Goal: Check status: Check status

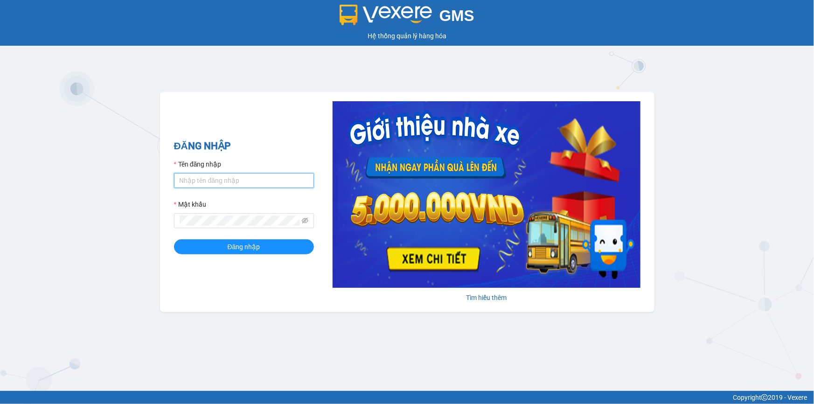
click at [195, 187] on input "Tên đăng nhập" at bounding box center [244, 180] width 140 height 15
type input "loc.tienoanh"
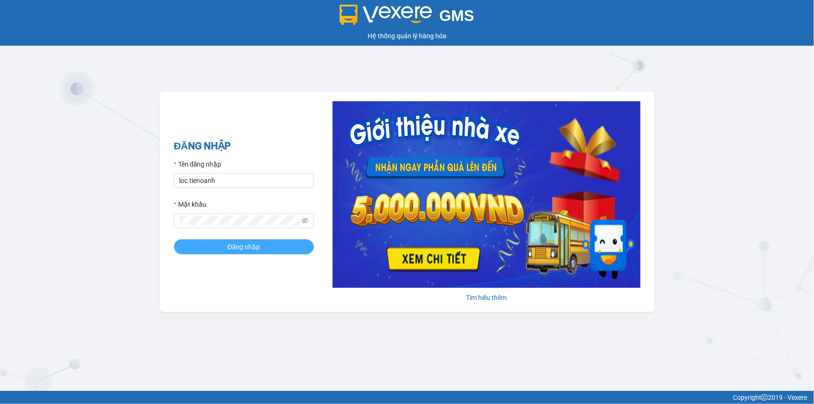
click at [196, 243] on button "Đăng nhập" at bounding box center [244, 246] width 140 height 15
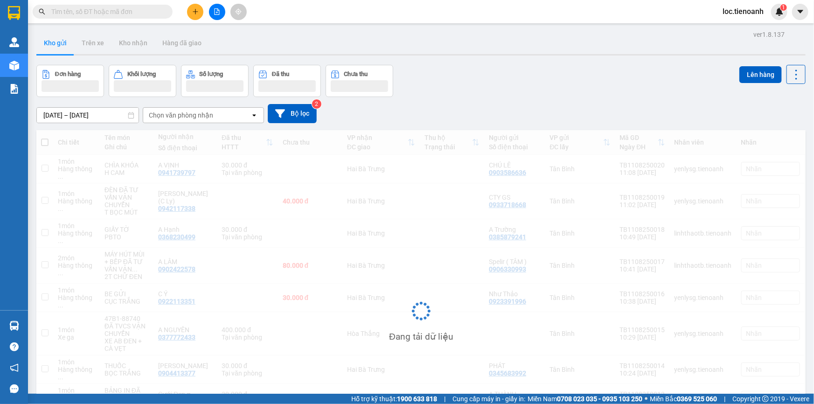
click at [46, 67] on button "Đơn hàng" at bounding box center [70, 81] width 68 height 32
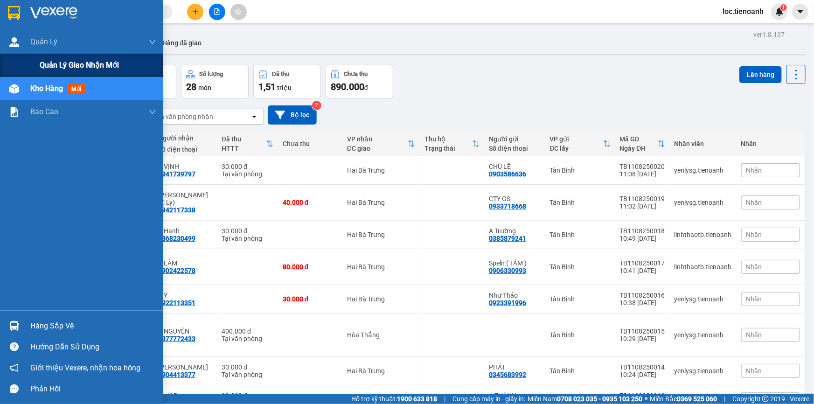
click at [29, 59] on div "Quản lý giao nhận mới" at bounding box center [81, 65] width 163 height 23
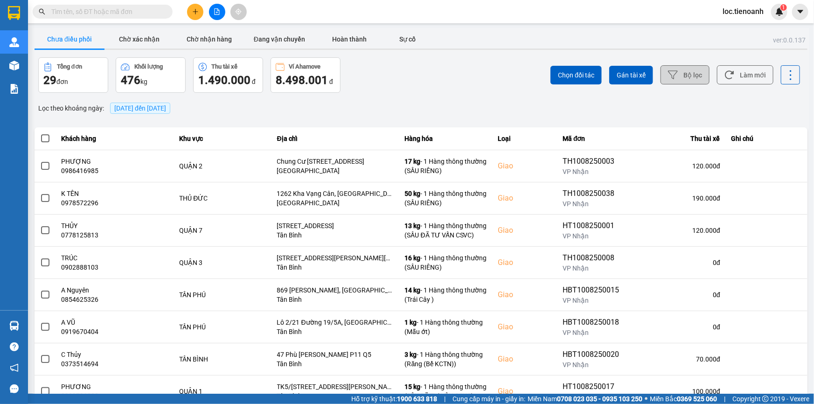
click at [704, 69] on button "Bộ lọc" at bounding box center [684, 74] width 49 height 19
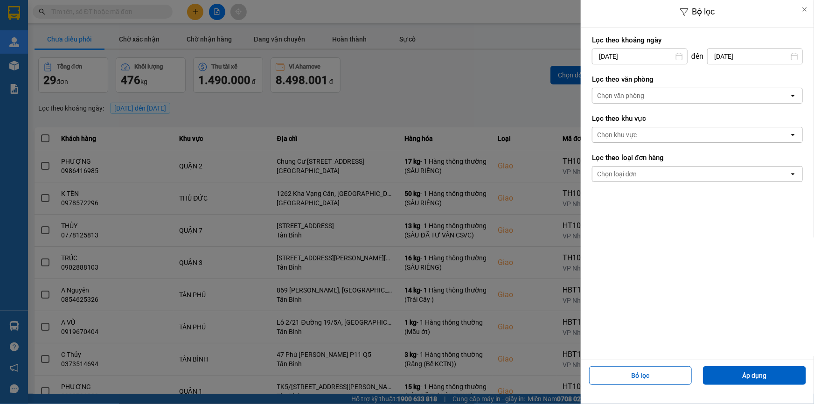
click at [668, 100] on div "Chọn văn phòng" at bounding box center [690, 95] width 197 height 15
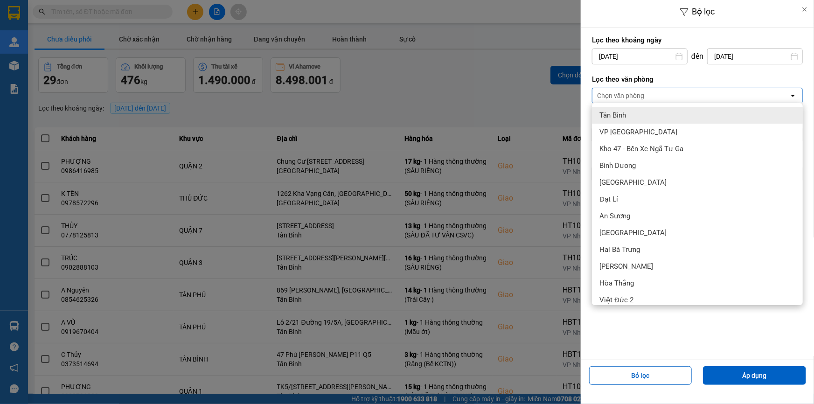
click at [668, 120] on div "Tân Bình" at bounding box center [697, 115] width 211 height 17
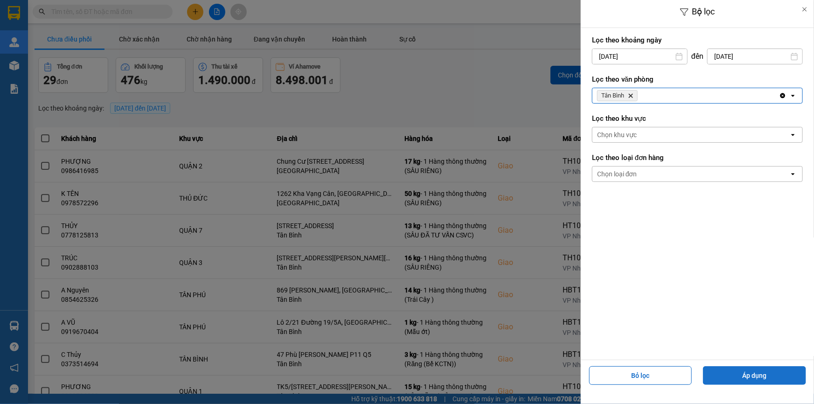
click at [760, 373] on button "Áp dụng" at bounding box center [754, 375] width 103 height 19
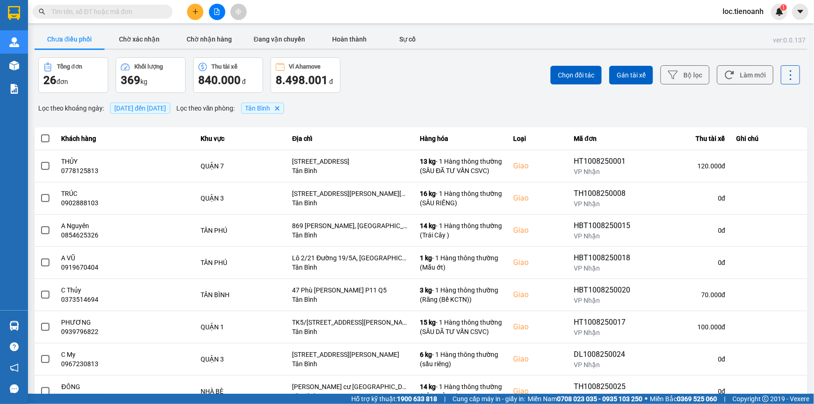
click at [156, 111] on span "11/08/2025 đến 11/08/2025" at bounding box center [140, 107] width 52 height 7
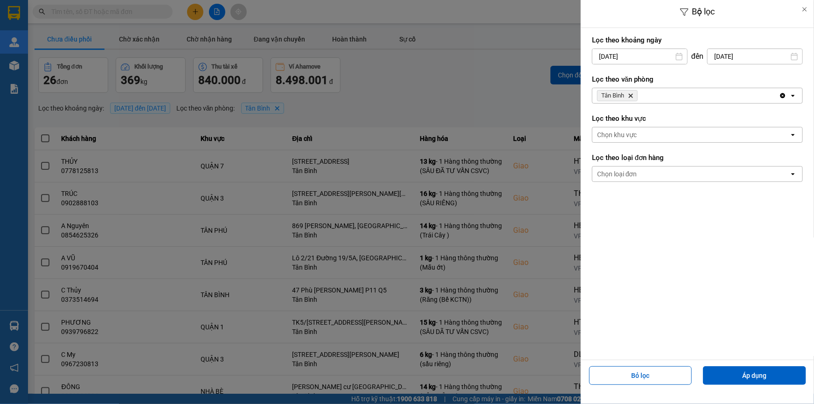
click at [620, 56] on input "11/08/2025" at bounding box center [639, 56] width 95 height 15
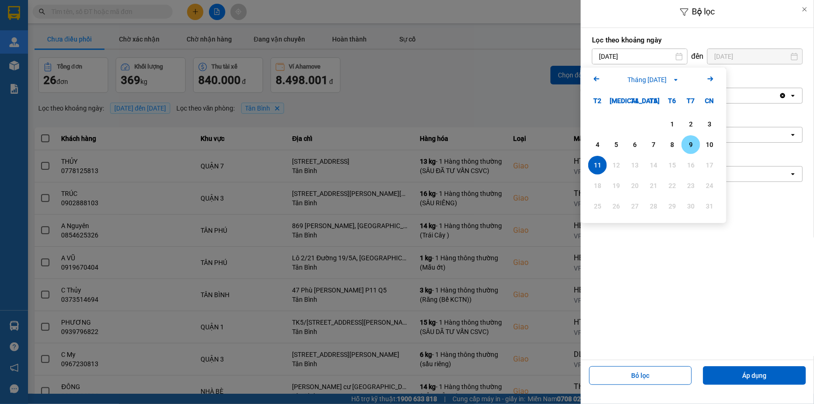
click at [684, 144] on div "9" at bounding box center [690, 144] width 13 height 11
type input "09/08/2025"
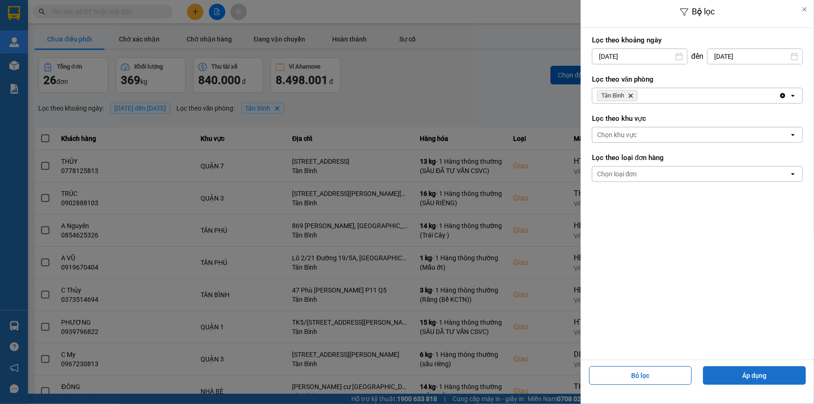
click at [759, 378] on button "Áp dụng" at bounding box center [754, 375] width 103 height 19
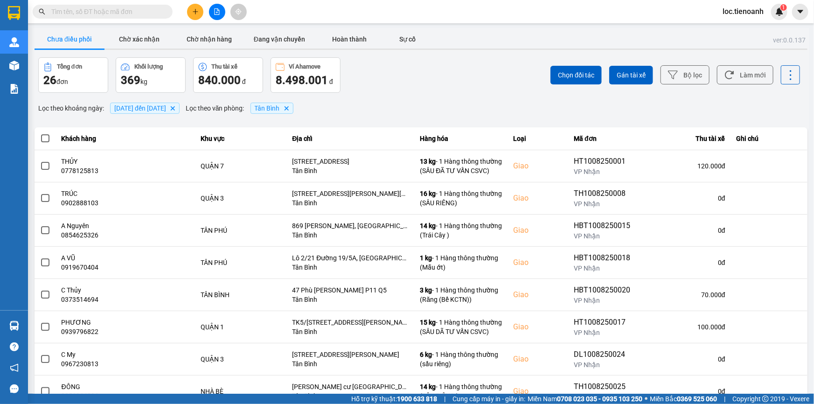
click at [149, 110] on span "09/08/2025 đến 11/08/2025" at bounding box center [140, 107] width 52 height 7
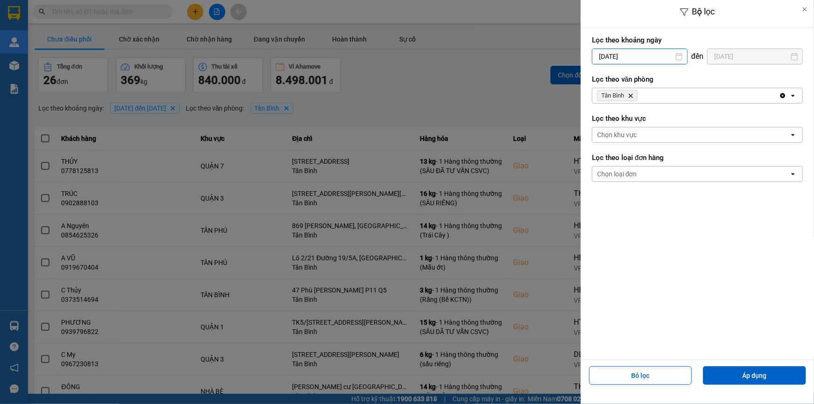
click at [625, 58] on input "09/08/2025" at bounding box center [639, 56] width 95 height 15
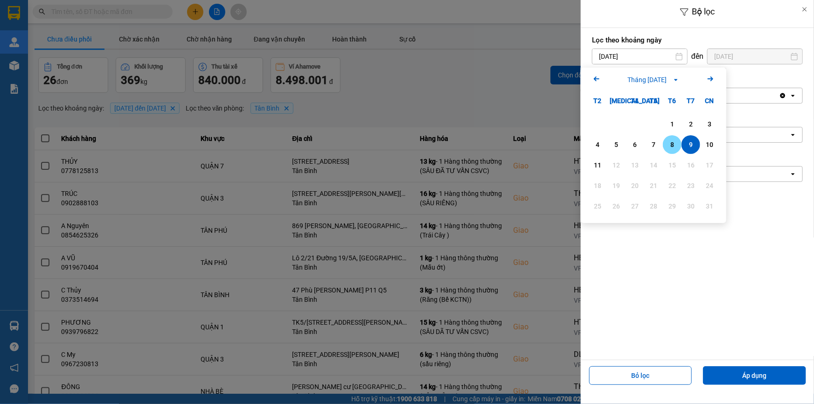
click at [669, 147] on div "8" at bounding box center [672, 144] width 13 height 11
type input "08/08/2025"
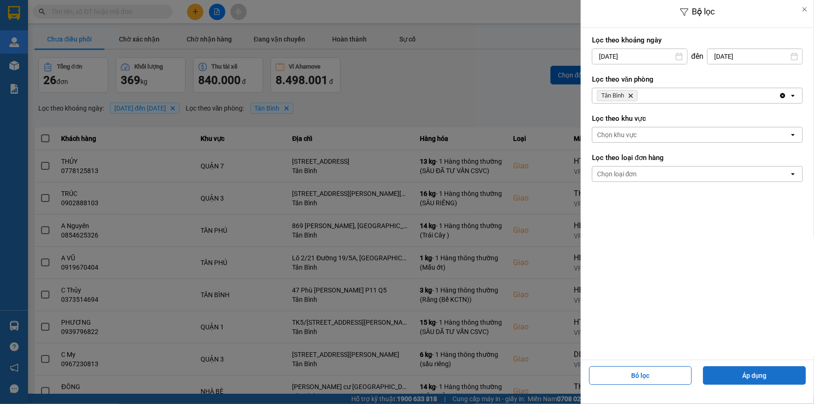
drag, startPoint x: 728, startPoint y: 378, endPoint x: 727, endPoint y: 369, distance: 8.5
click at [728, 375] on button "Áp dụng" at bounding box center [754, 375] width 103 height 19
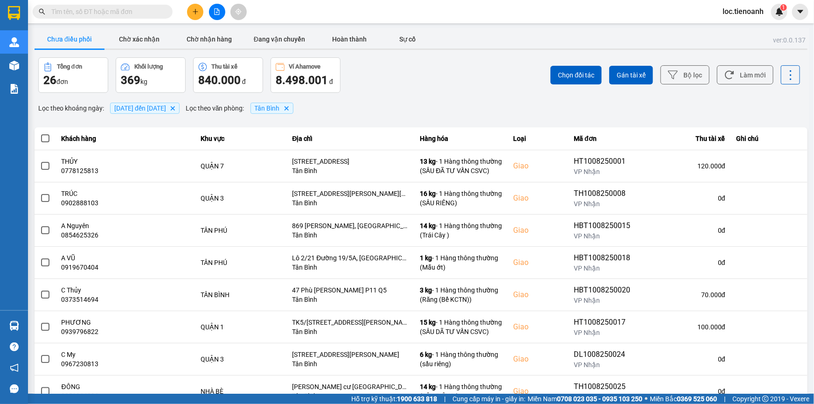
click at [145, 111] on span "08/08/2025 đến 11/08/2025" at bounding box center [140, 107] width 52 height 7
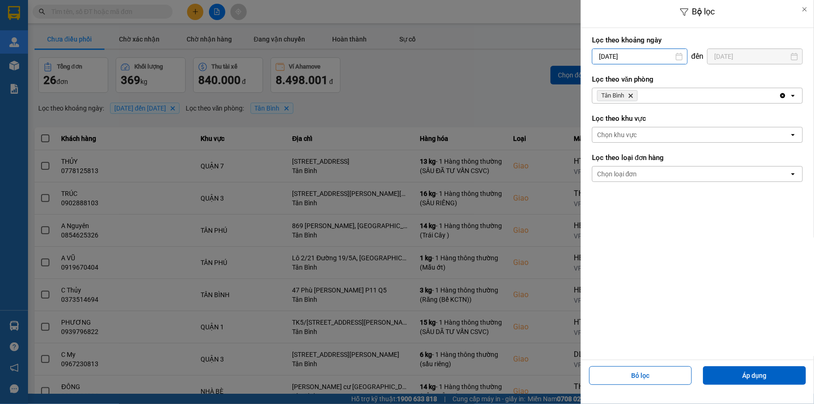
click at [631, 55] on input "08/08/2025" at bounding box center [639, 56] width 95 height 15
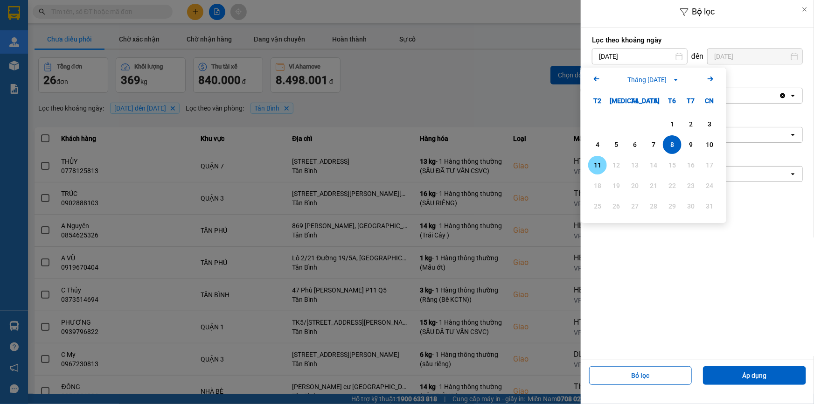
click at [597, 165] on div "11" at bounding box center [597, 165] width 13 height 11
type input "11/08/2025"
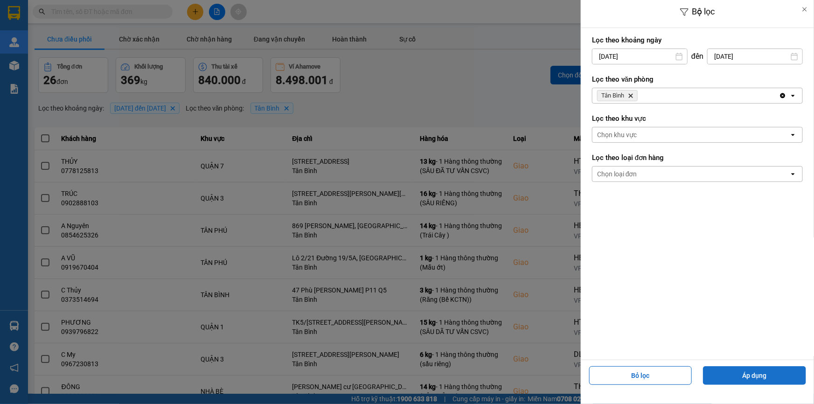
click at [753, 376] on button "Áp dụng" at bounding box center [754, 375] width 103 height 19
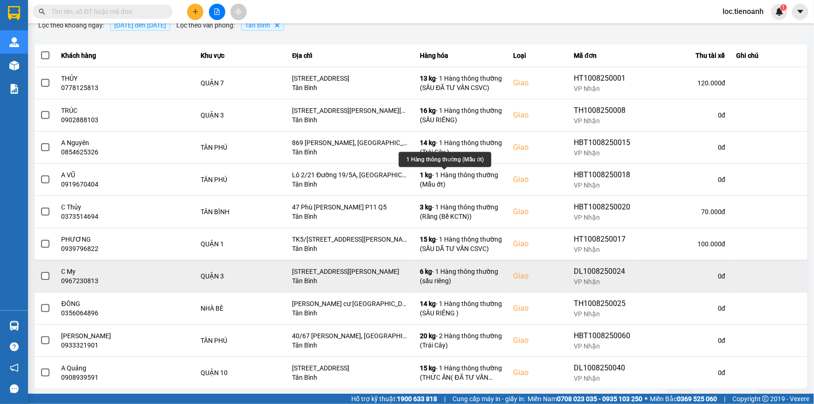
scroll to position [99, 0]
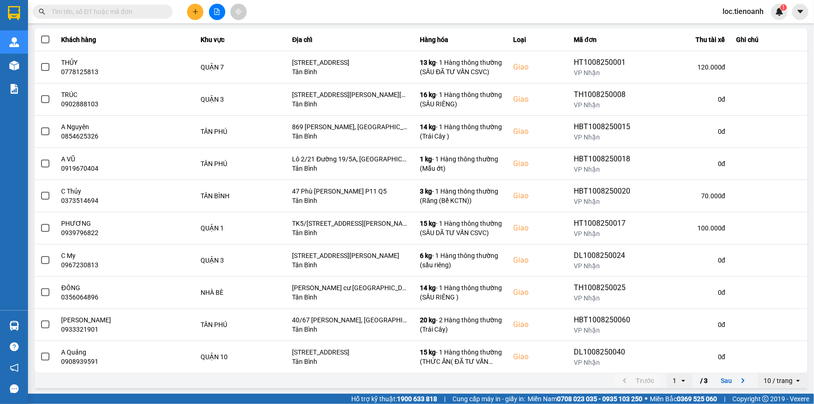
click at [776, 386] on div "10 / trang" at bounding box center [776, 380] width 36 height 15
click at [774, 368] on li "100 / trang" at bounding box center [776, 360] width 49 height 17
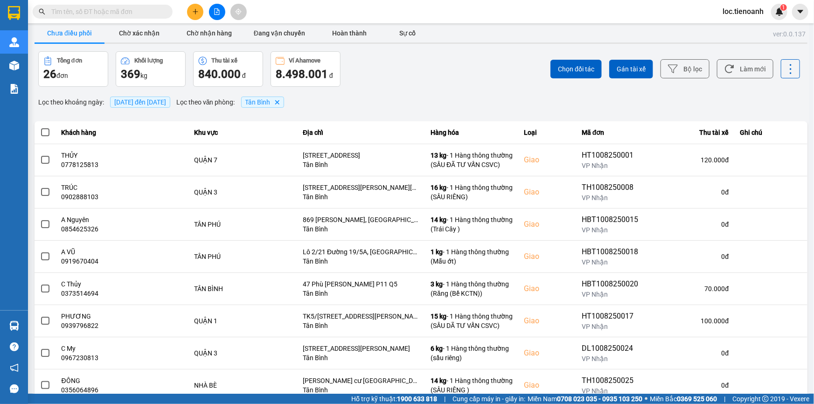
scroll to position [0, 0]
